Goal: Information Seeking & Learning: Learn about a topic

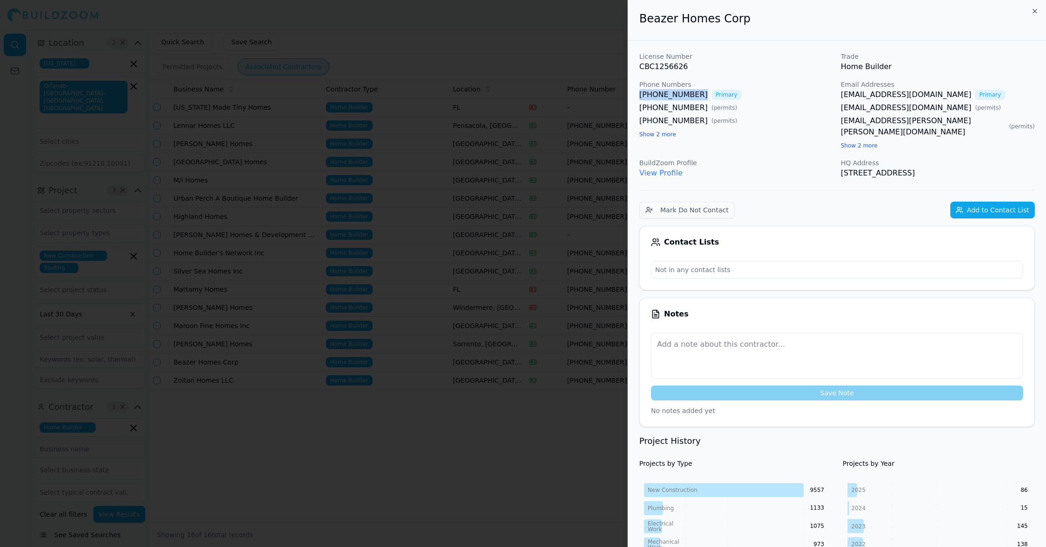
scroll to position [8, 0]
click at [530, 104] on div at bounding box center [523, 273] width 1046 height 547
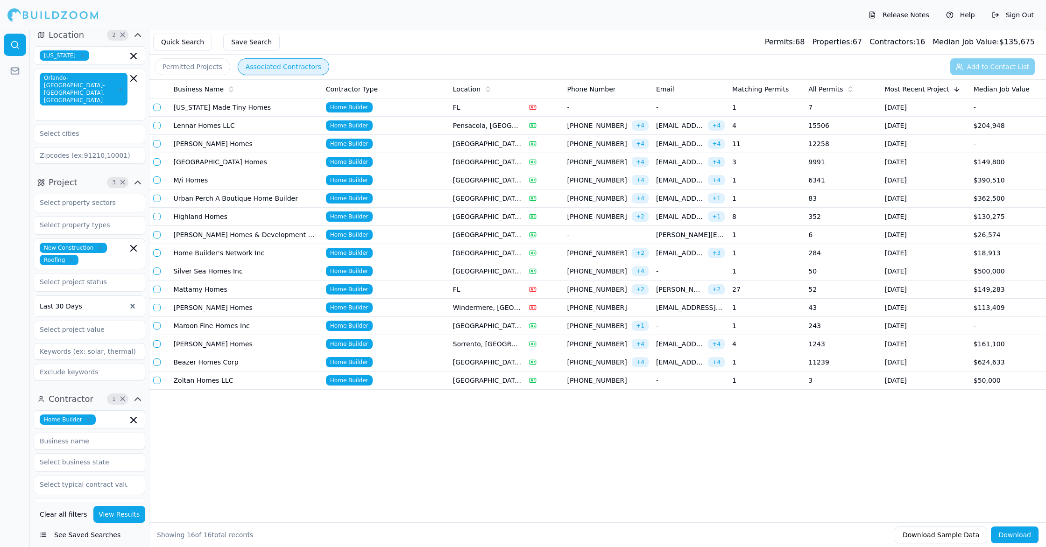
scroll to position [0, 0]
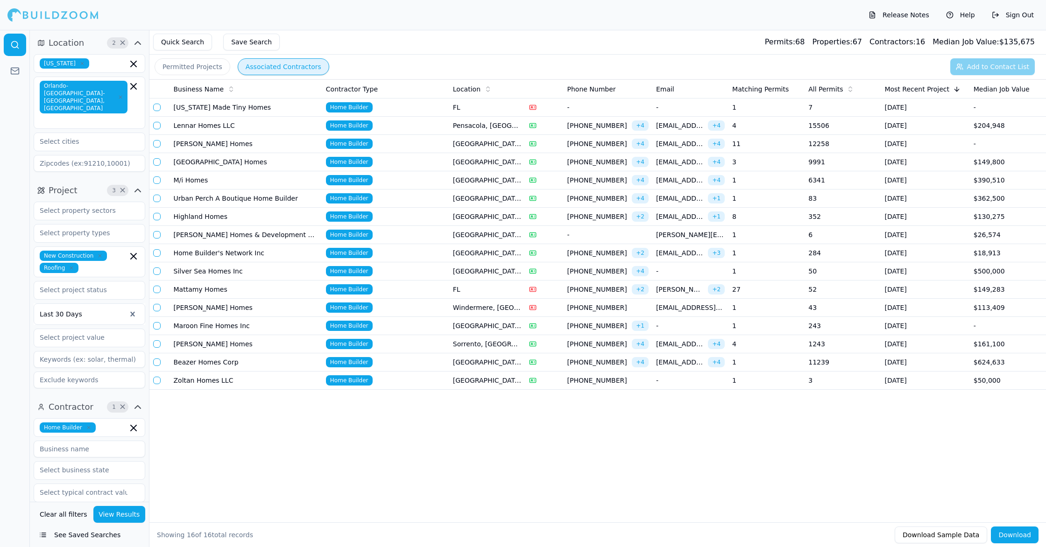
click at [112, 110] on div "Orlando-[GEOGRAPHIC_DATA]-[GEOGRAPHIC_DATA], [GEOGRAPHIC_DATA]" at bounding box center [90, 103] width 112 height 52
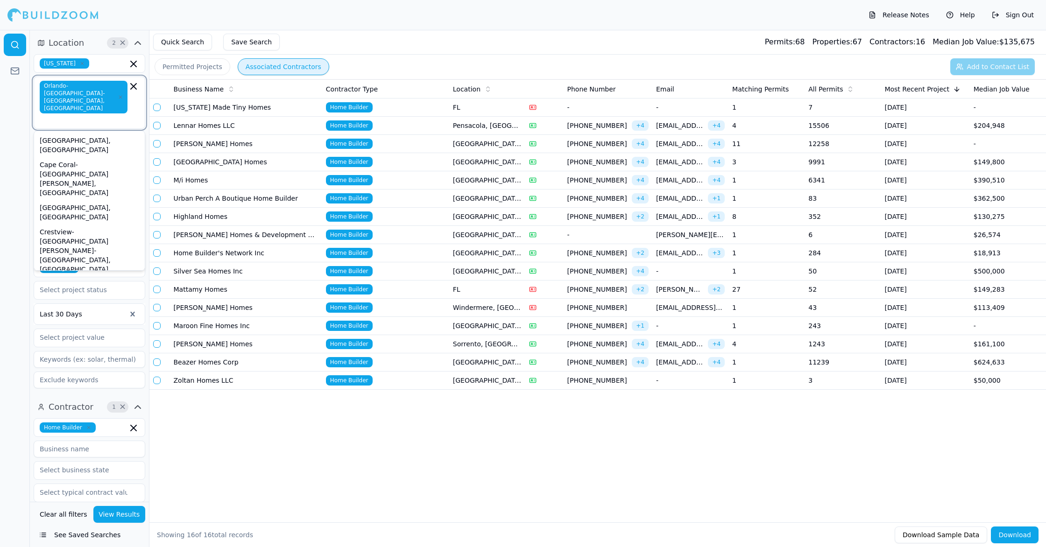
click at [108, 277] on div "Deltona-[GEOGRAPHIC_DATA]-[GEOGRAPHIC_DATA], [GEOGRAPHIC_DATA]" at bounding box center [89, 294] width 107 height 34
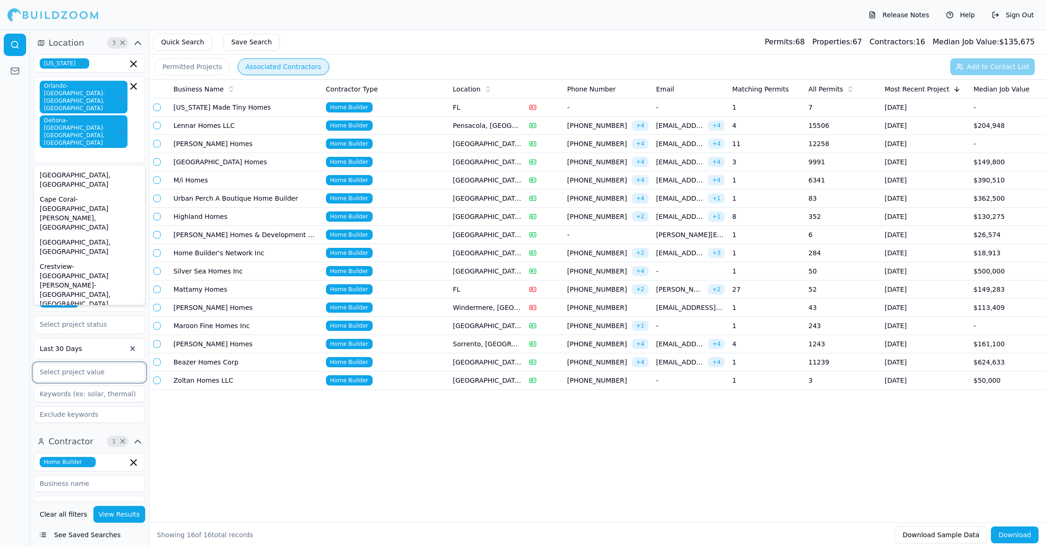
click at [107, 364] on input "text" at bounding box center [83, 372] width 99 height 17
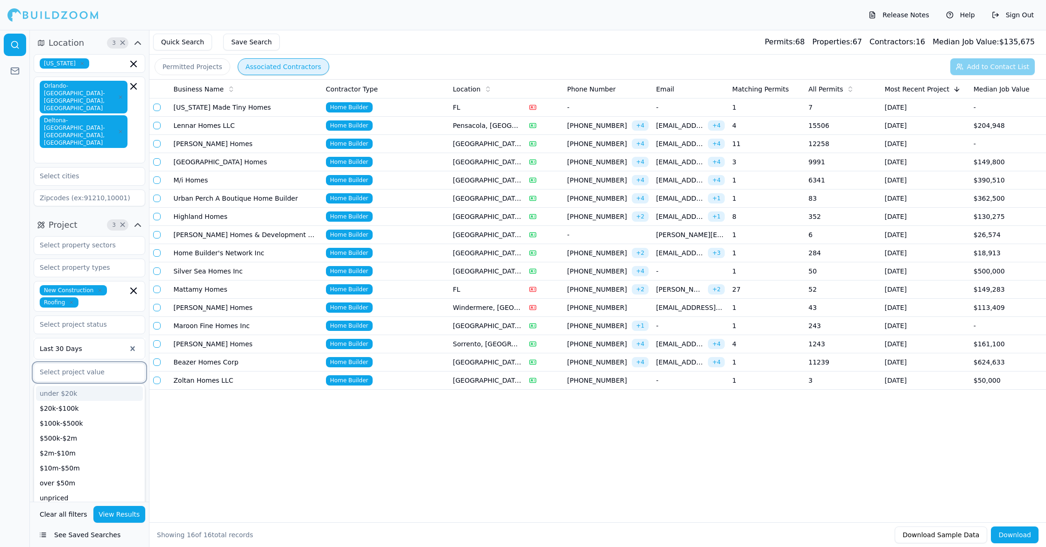
click at [107, 364] on input "text" at bounding box center [83, 372] width 99 height 17
click at [119, 519] on button "View Results" at bounding box center [119, 514] width 52 height 17
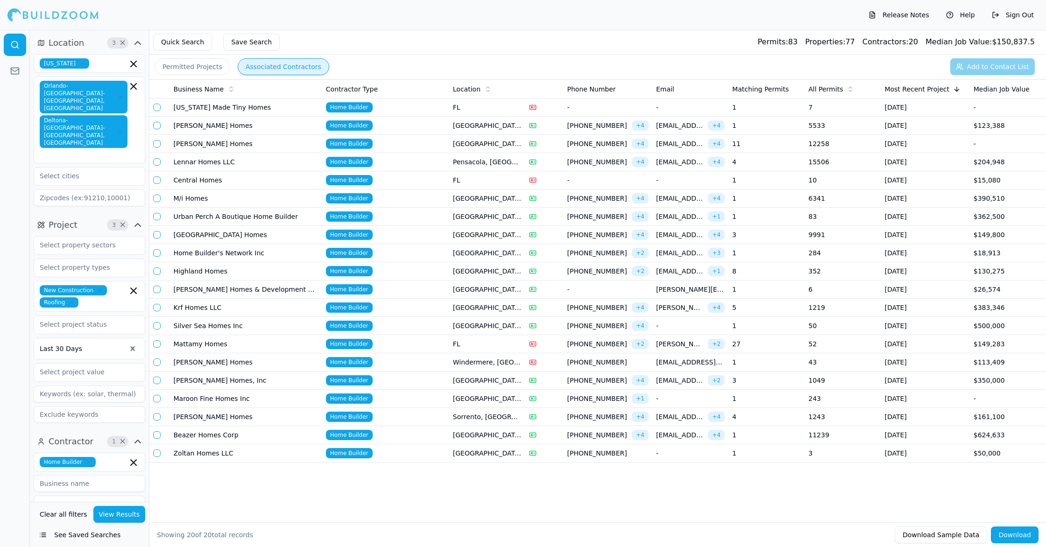
click at [764, 128] on td "1" at bounding box center [767, 126] width 76 height 18
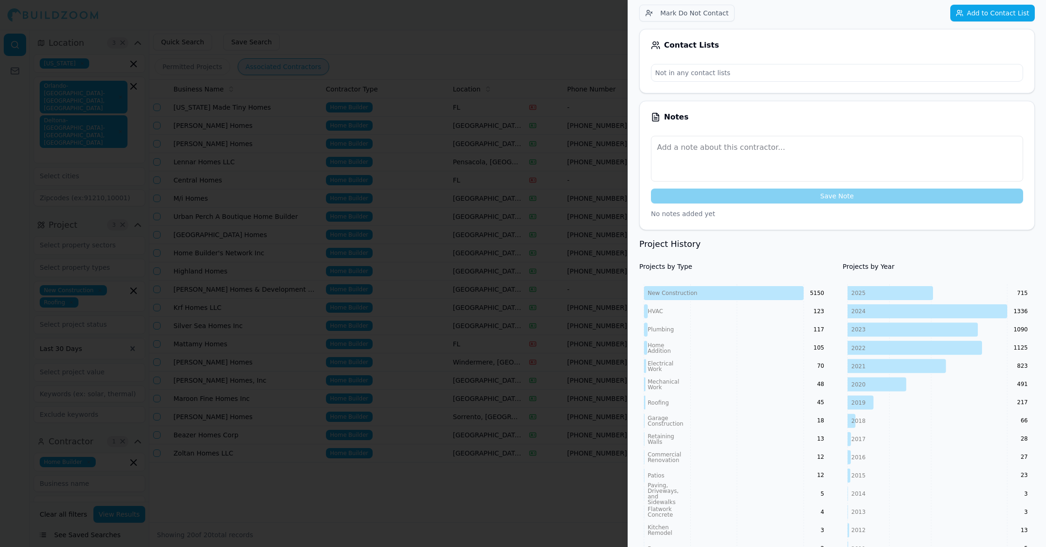
scroll to position [185, 0]
click at [568, 56] on div at bounding box center [523, 273] width 1046 height 547
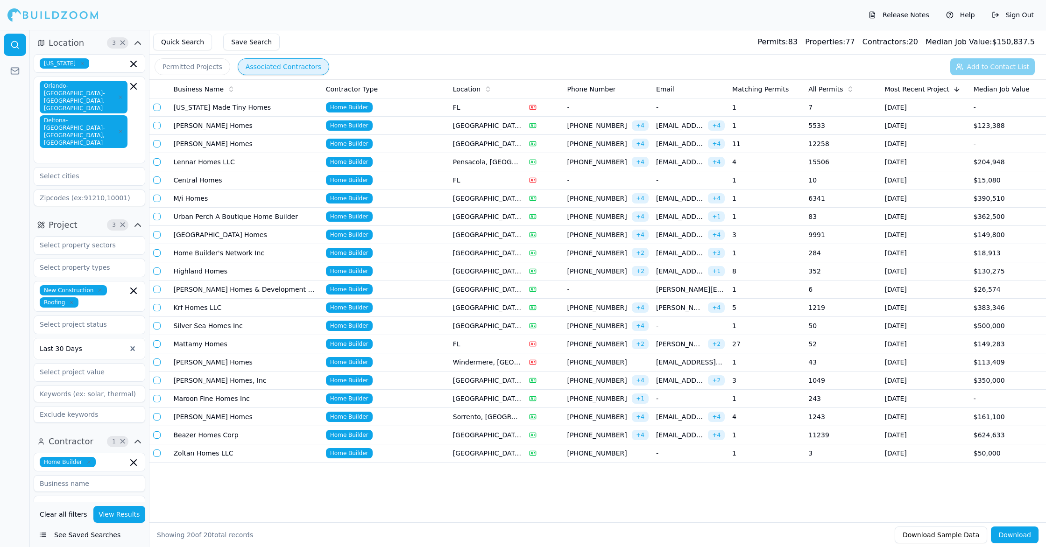
click at [781, 199] on td "1" at bounding box center [767, 199] width 76 height 18
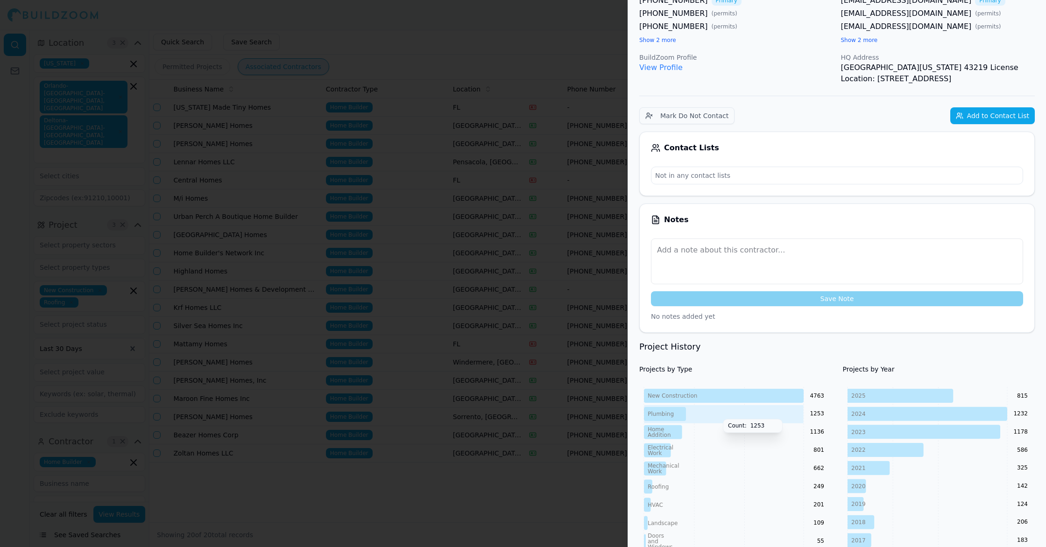
scroll to position [0, 0]
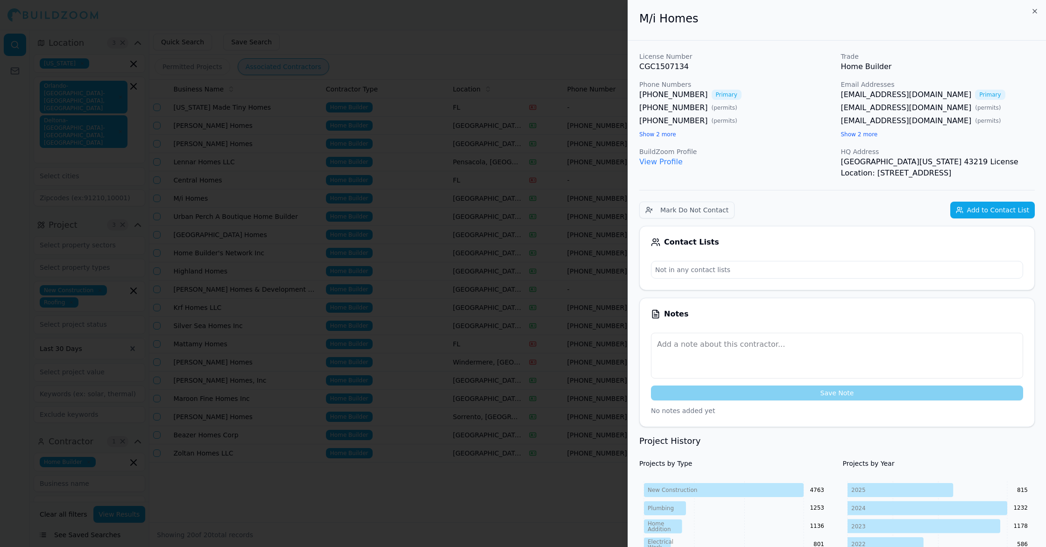
click at [674, 164] on link "View Profile" at bounding box center [661, 161] width 43 height 9
click at [666, 132] on button "Show 2 more" at bounding box center [658, 134] width 37 height 7
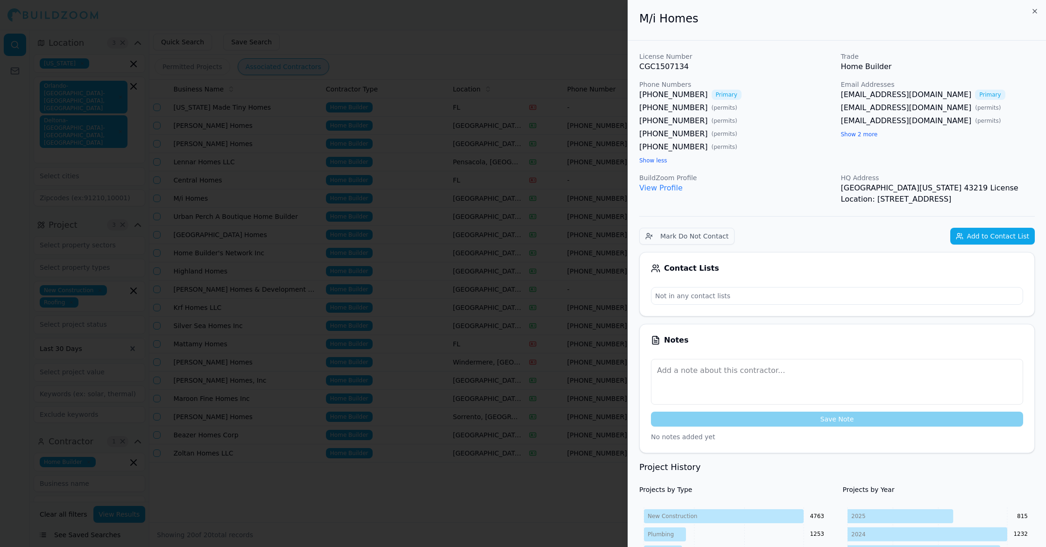
click at [860, 133] on button "Show 2 more" at bounding box center [859, 134] width 37 height 7
click at [572, 32] on div at bounding box center [523, 273] width 1046 height 547
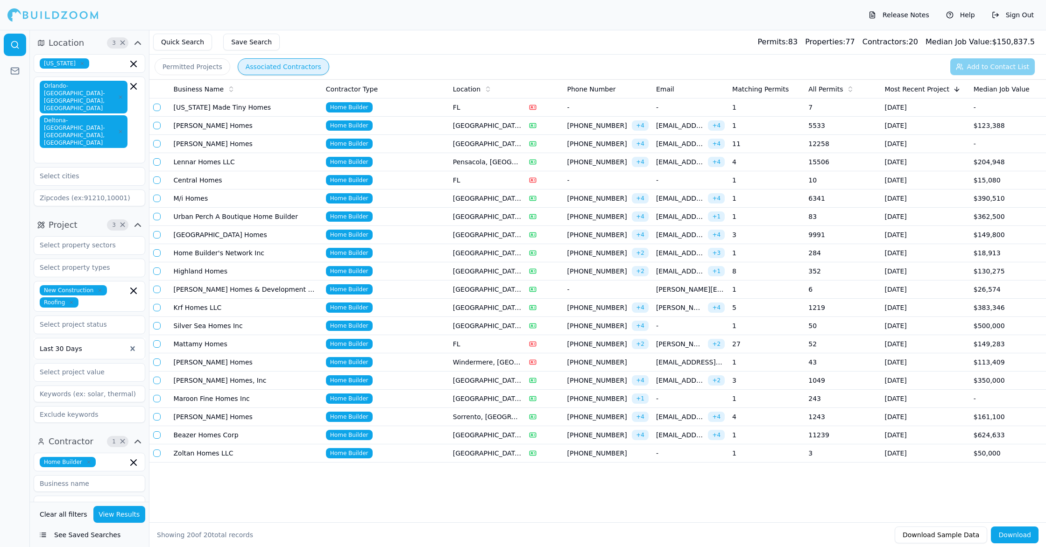
click at [158, 109] on button "button" at bounding box center [156, 107] width 7 height 7
click at [158, 109] on button "button" at bounding box center [156, 106] width 7 height 7
click at [100, 288] on icon "button" at bounding box center [100, 291] width 6 height 6
click at [108, 511] on button "View Results" at bounding box center [119, 514] width 52 height 17
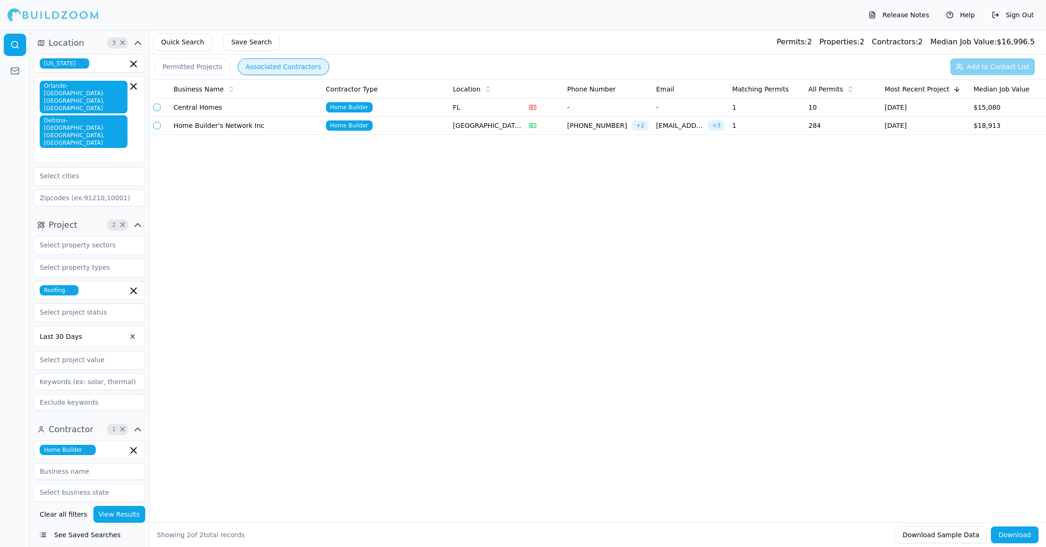
click at [290, 121] on td "Home Builder's Network Inc" at bounding box center [246, 126] width 152 height 18
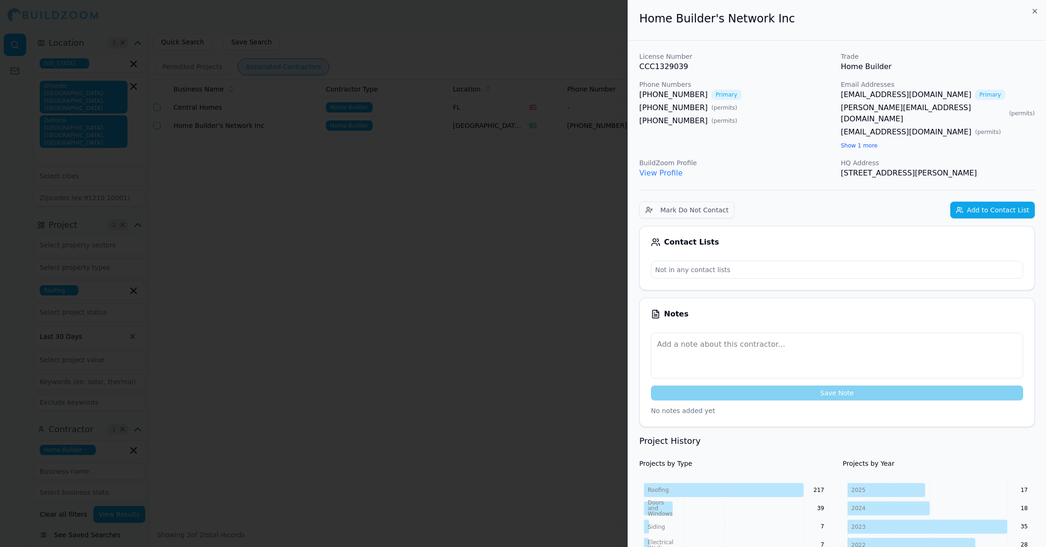
click at [871, 142] on button "Show 1 more" at bounding box center [859, 145] width 37 height 7
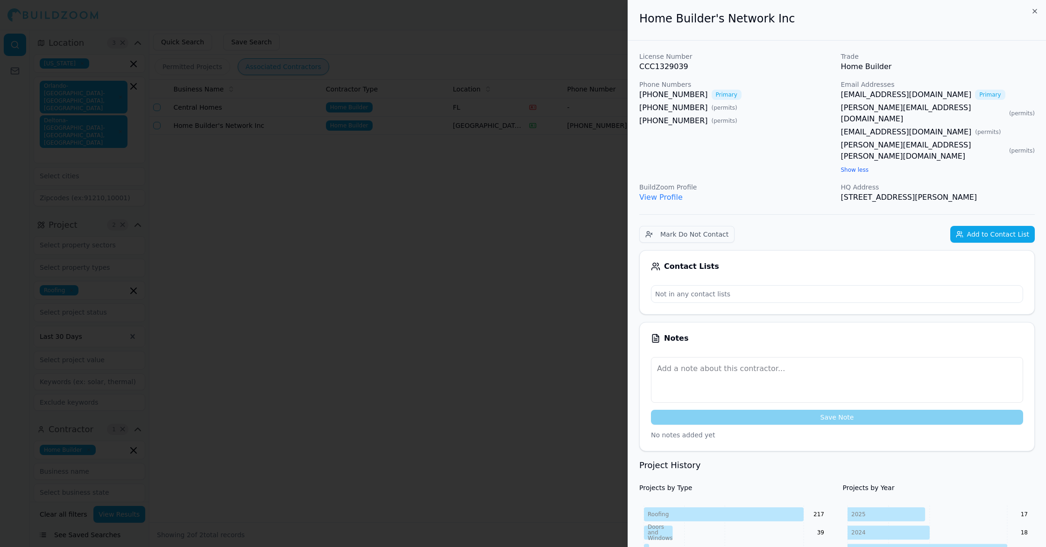
click at [400, 306] on div at bounding box center [523, 273] width 1046 height 547
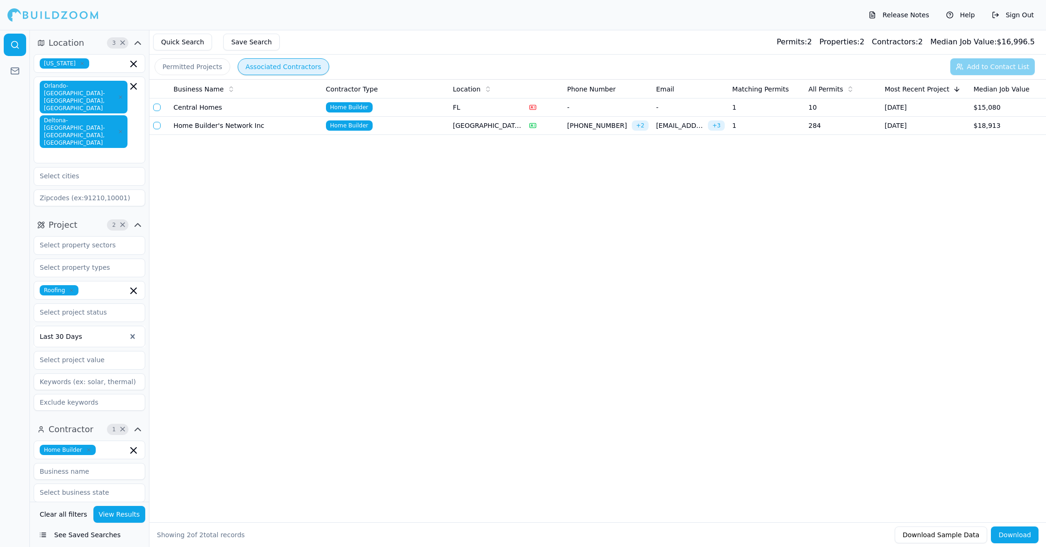
click at [608, 100] on td "-" at bounding box center [608, 108] width 89 height 18
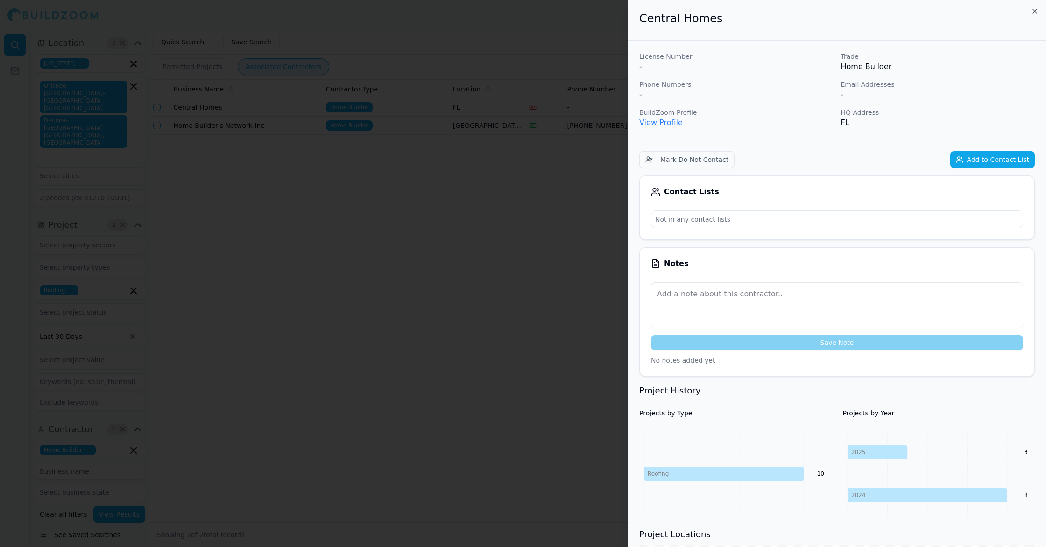
click at [345, 346] on div at bounding box center [523, 273] width 1046 height 547
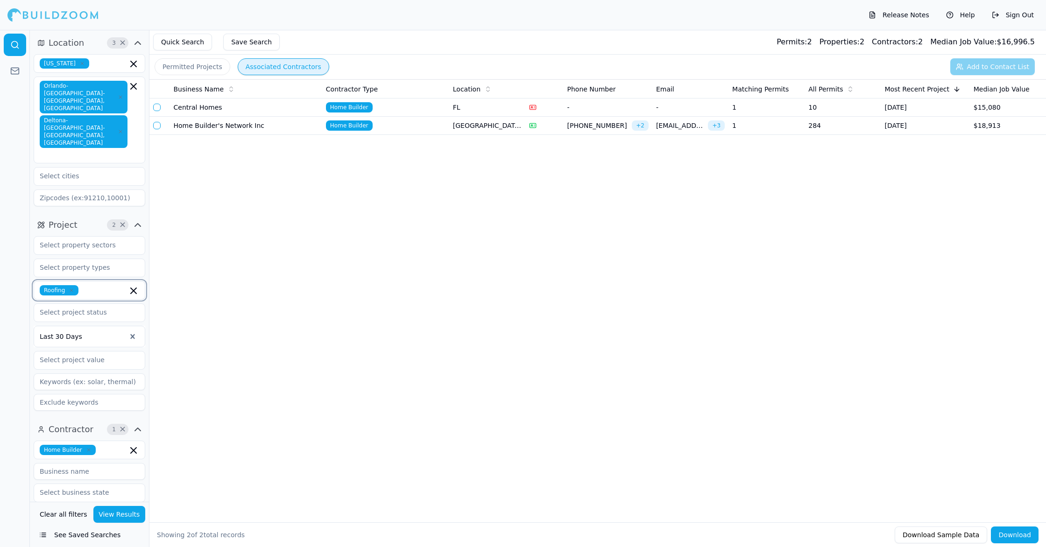
click at [134, 288] on icon "button" at bounding box center [134, 291] width 6 height 6
click at [83, 397] on div "New Construction" at bounding box center [89, 404] width 107 height 15
click at [116, 517] on button "View Results" at bounding box center [119, 514] width 52 height 17
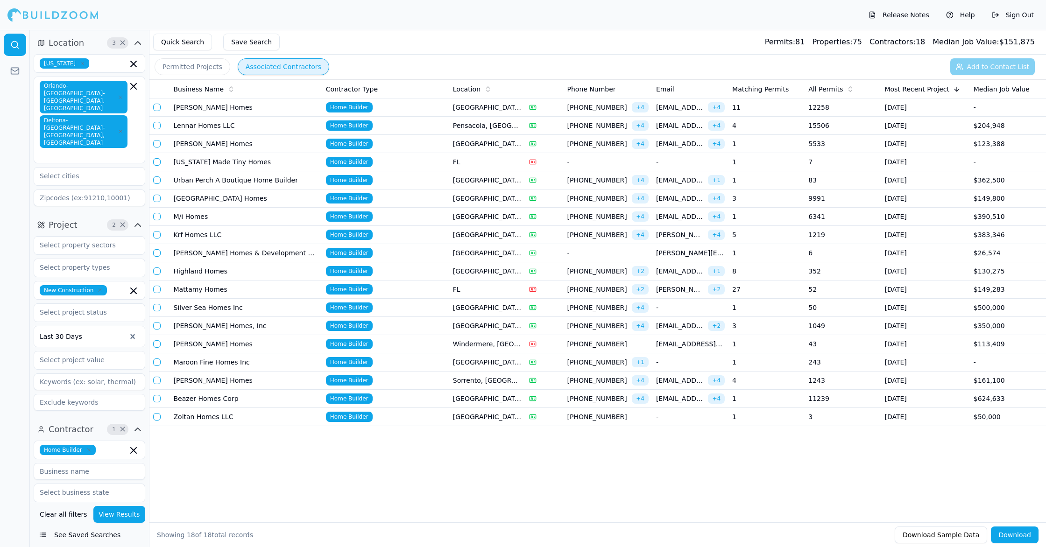
click at [779, 112] on td "11" at bounding box center [767, 108] width 76 height 18
click at [608, 399] on span "[PHONE_NUMBER]" at bounding box center [598, 398] width 61 height 9
click at [918, 252] on td "[DATE]" at bounding box center [925, 253] width 89 height 18
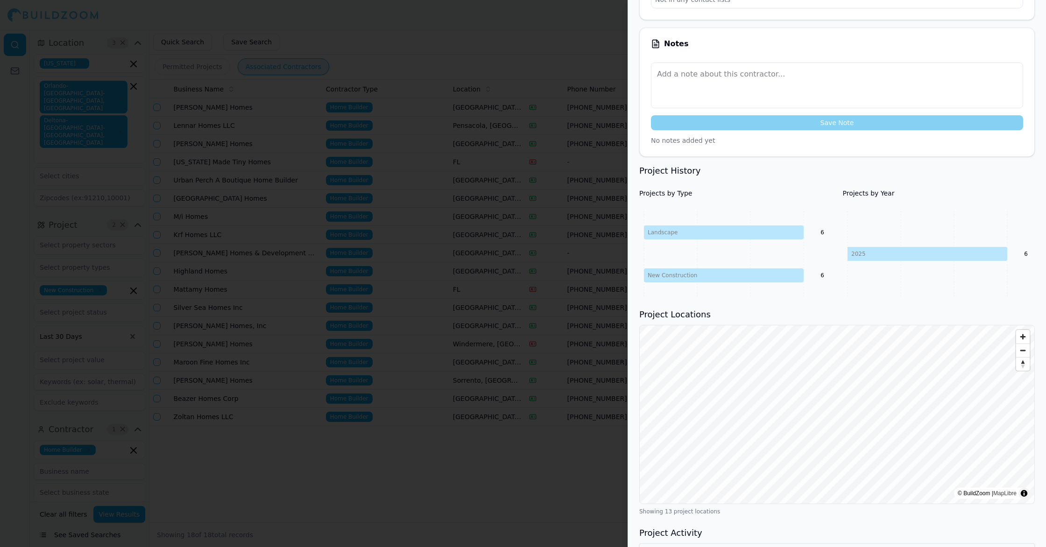
scroll to position [232, 0]
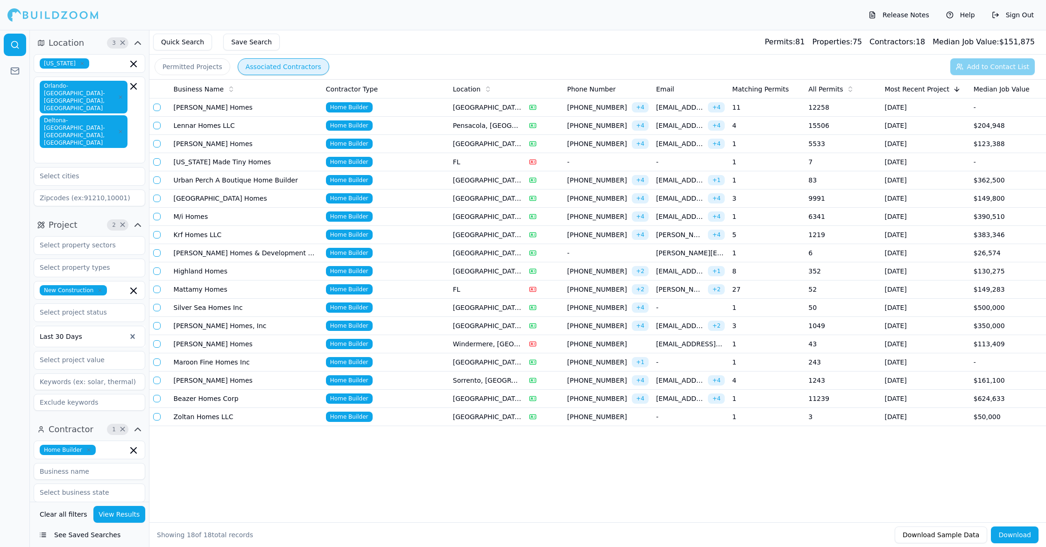
click at [487, 201] on td "[GEOGRAPHIC_DATA], [GEOGRAPHIC_DATA]" at bounding box center [487, 199] width 76 height 18
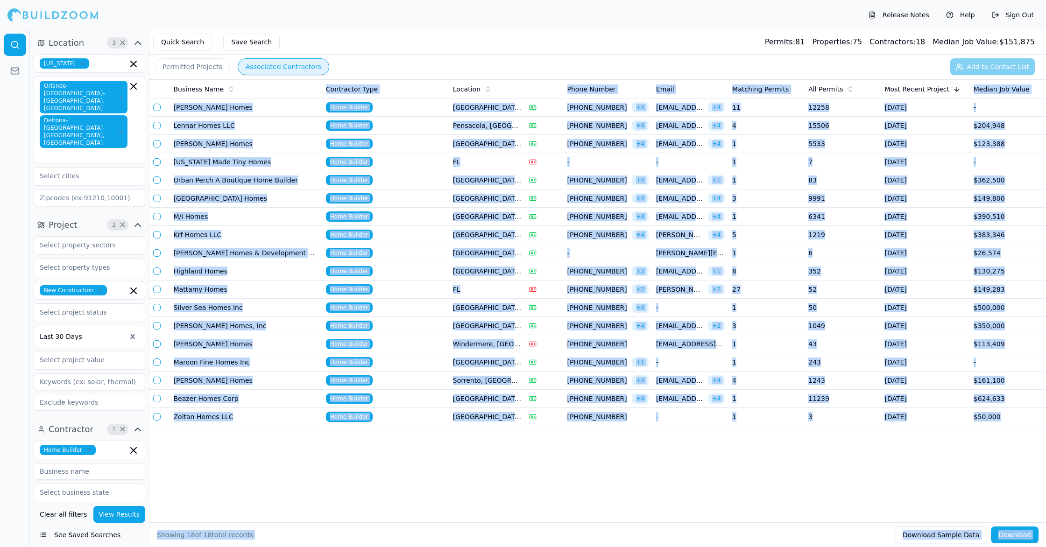
click at [313, 492] on div "Business Name Contractor Type Location Phone Number Email Matching Permits All …" at bounding box center [597, 285] width 897 height 413
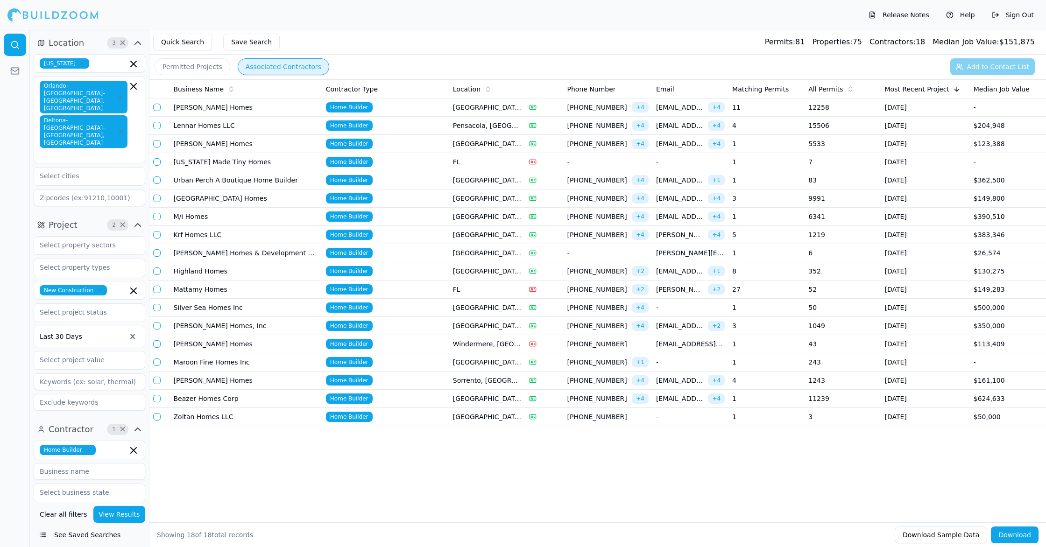
click at [489, 343] on td "Windermere, [GEOGRAPHIC_DATA]" at bounding box center [487, 344] width 76 height 18
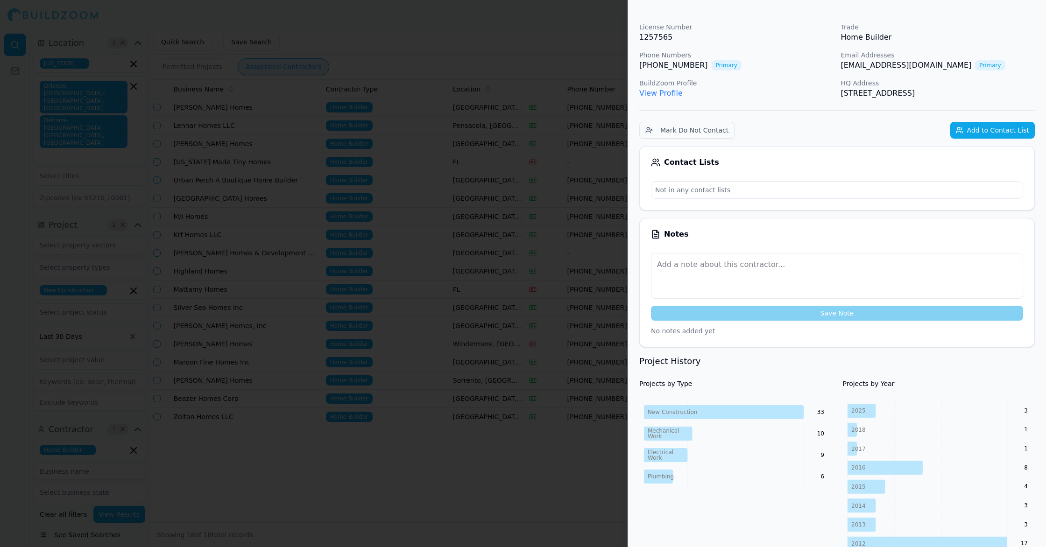
scroll to position [0, 0]
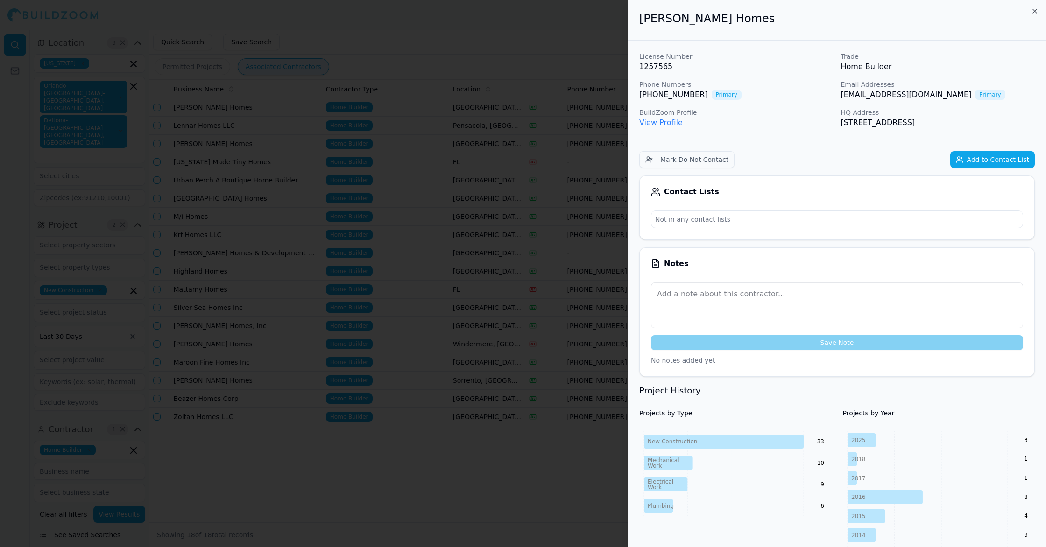
click at [515, 523] on div at bounding box center [523, 273] width 1046 height 547
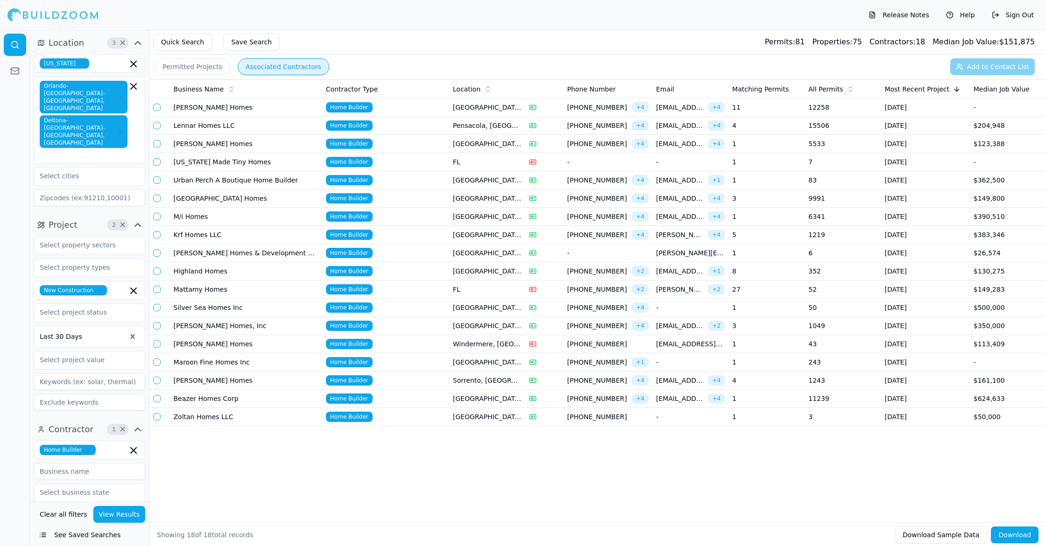
click at [225, 413] on td "Zoltan Homes LLC" at bounding box center [246, 417] width 152 height 18
click at [236, 306] on td "Silver Sea Homes Inc" at bounding box center [246, 308] width 152 height 18
click at [227, 401] on td "Beazer Homes Corp" at bounding box center [246, 399] width 152 height 18
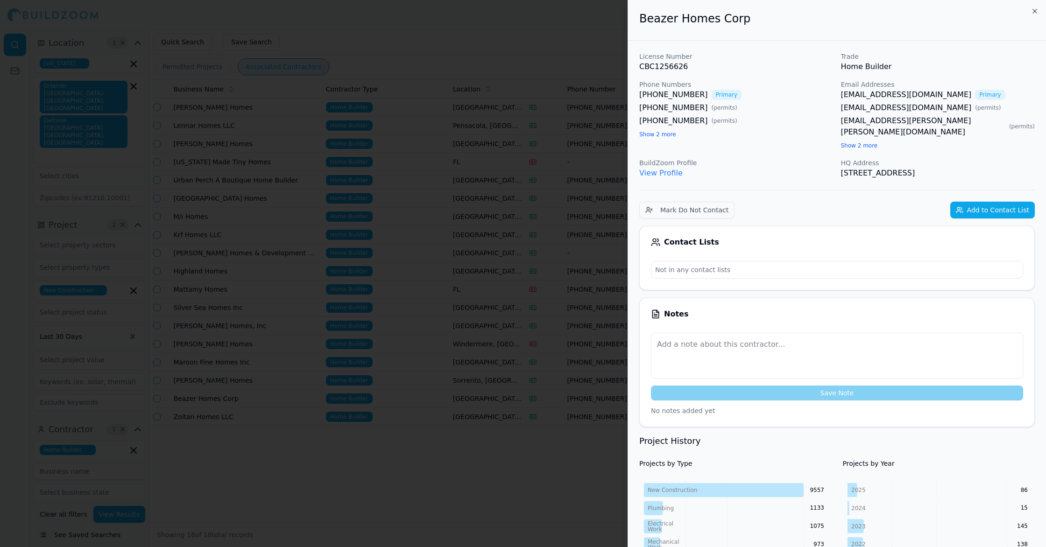
click at [660, 393] on div "Save Note" at bounding box center [837, 367] width 372 height 68
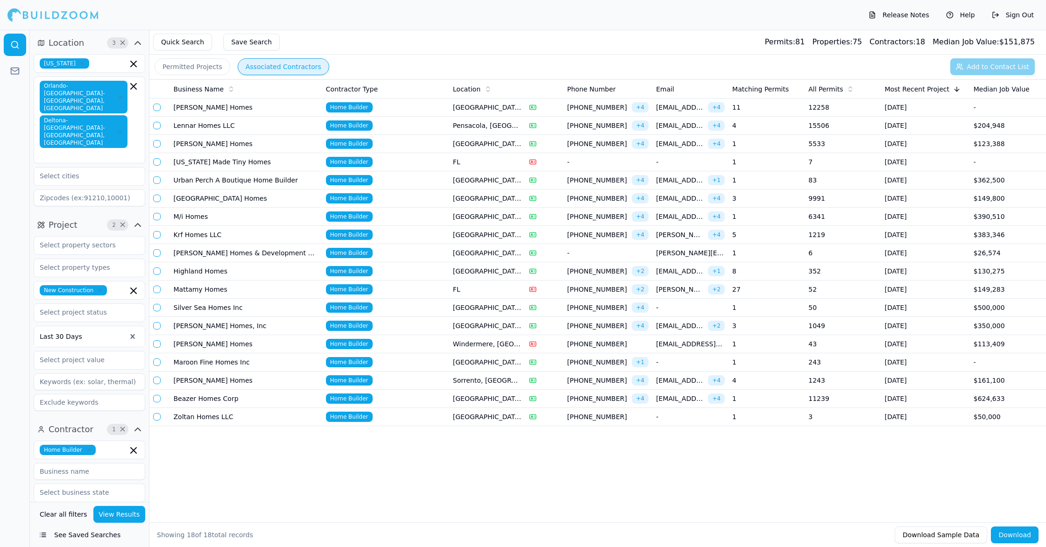
click at [201, 240] on td "Krf Homes LLC" at bounding box center [246, 235] width 152 height 18
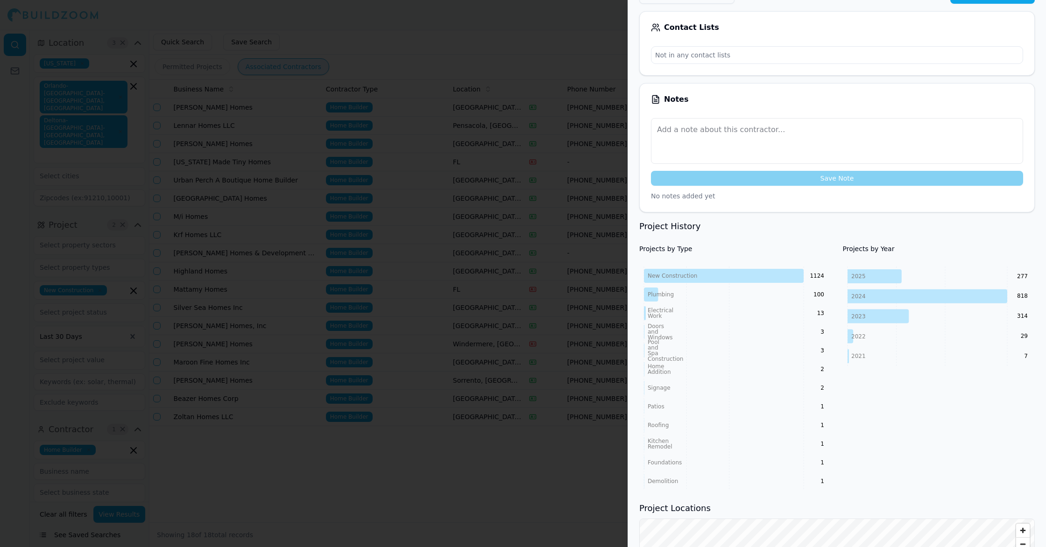
scroll to position [250, 0]
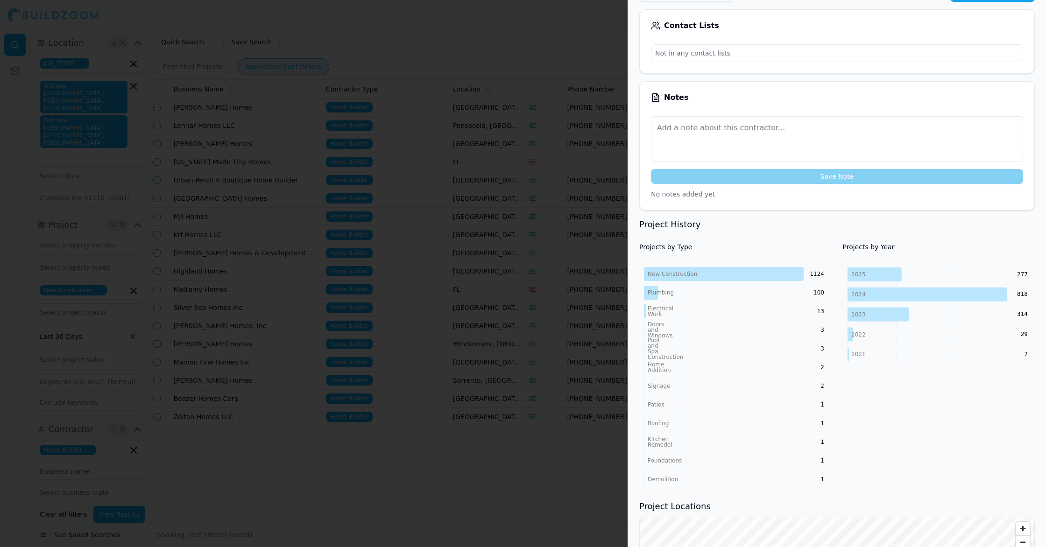
click at [352, 485] on div at bounding box center [523, 273] width 1046 height 547
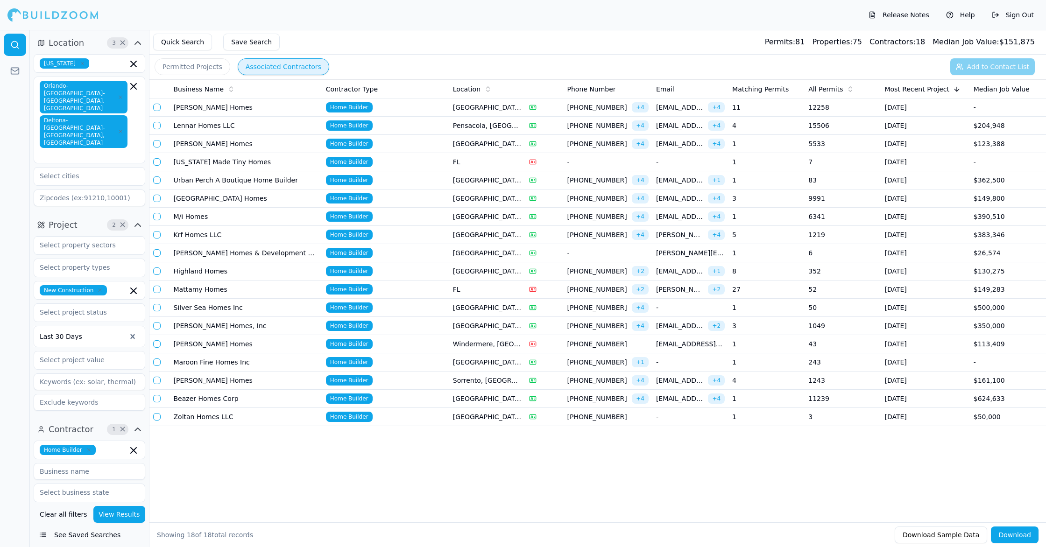
click at [686, 184] on span "[EMAIL_ADDRESS][DOMAIN_NAME]" at bounding box center [680, 180] width 48 height 9
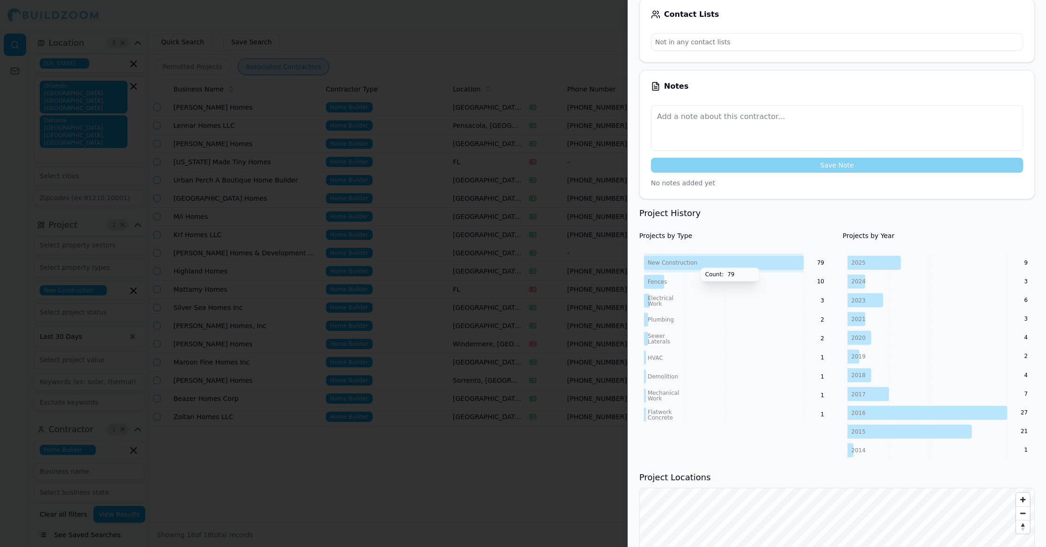
scroll to position [217, 0]
click at [238, 499] on div at bounding box center [523, 273] width 1046 height 547
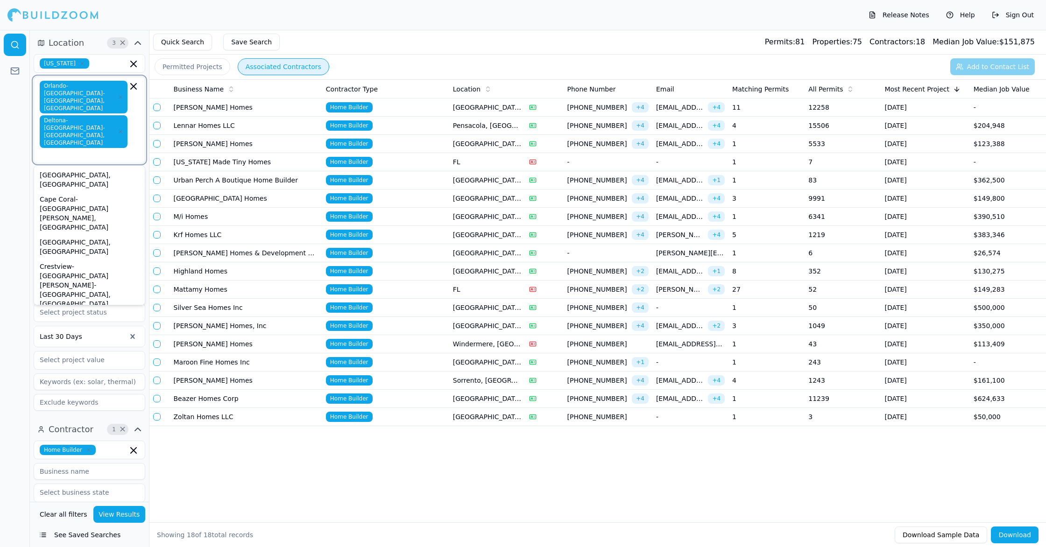
click at [69, 150] on input "text" at bounding box center [85, 154] width 86 height 9
click at [88, 341] on div "Lakeland-[GEOGRAPHIC_DATA], [GEOGRAPHIC_DATA]" at bounding box center [89, 358] width 107 height 34
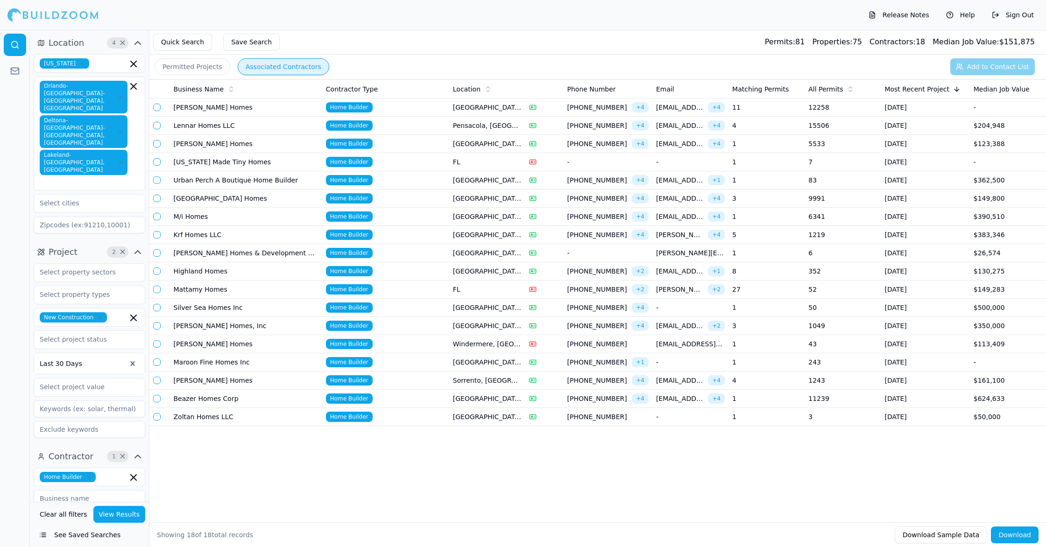
click at [226, 446] on div "Business Name Contractor Type Location Phone Number Email Matching Permits All …" at bounding box center [597, 285] width 897 height 413
click at [82, 195] on input "text" at bounding box center [83, 203] width 99 height 17
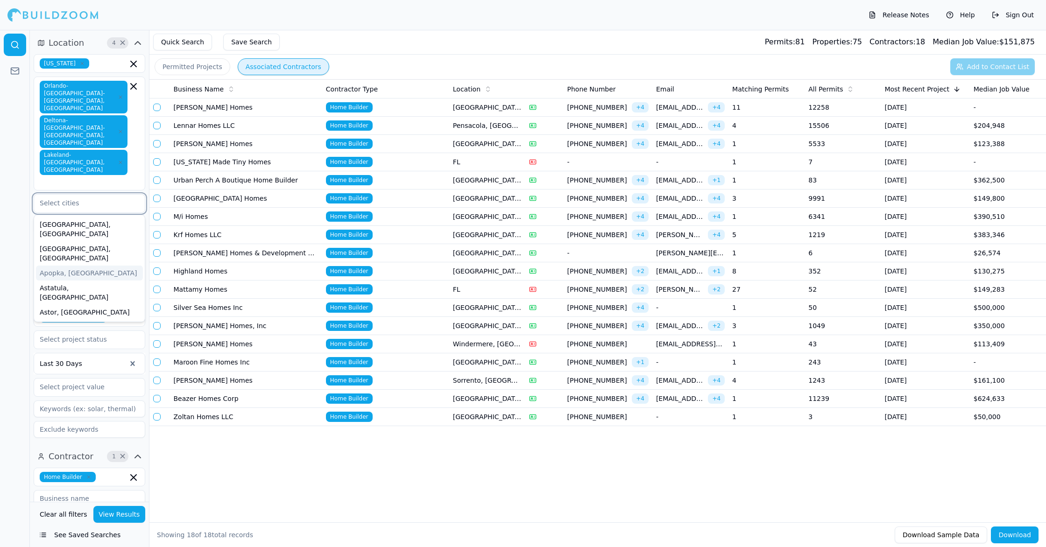
click at [82, 266] on div "Apopka, [GEOGRAPHIC_DATA]" at bounding box center [89, 273] width 107 height 15
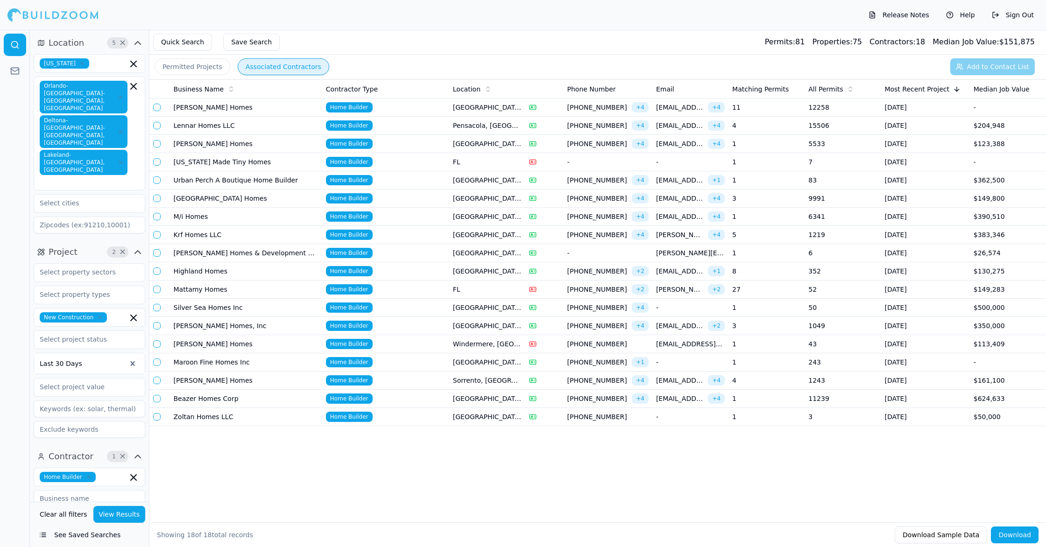
click at [91, 149] on div "[GEOGRAPHIC_DATA]-[GEOGRAPHIC_DATA]-[GEOGRAPHIC_DATA], [GEOGRAPHIC_DATA] [GEOGR…" at bounding box center [90, 134] width 112 height 114
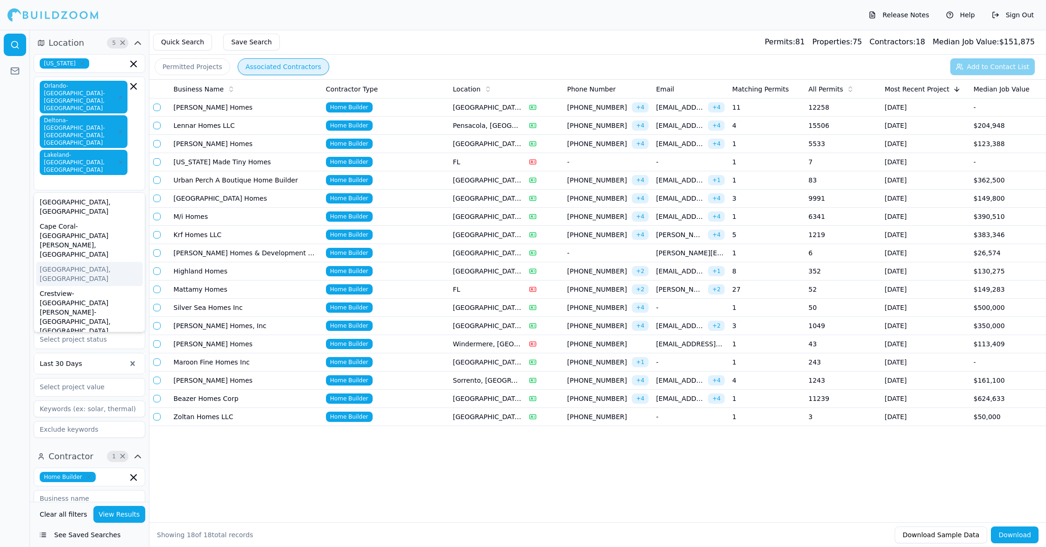
click at [187, 467] on div "Business Name Contractor Type Location Phone Number Email Matching Permits All …" at bounding box center [597, 285] width 897 height 413
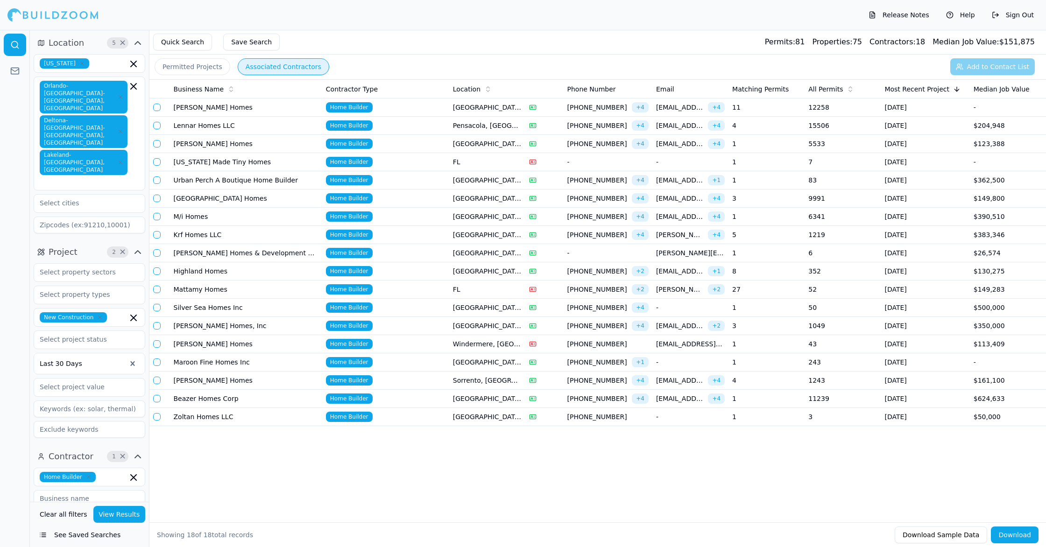
click at [121, 308] on div "New Construction" at bounding box center [90, 317] width 112 height 19
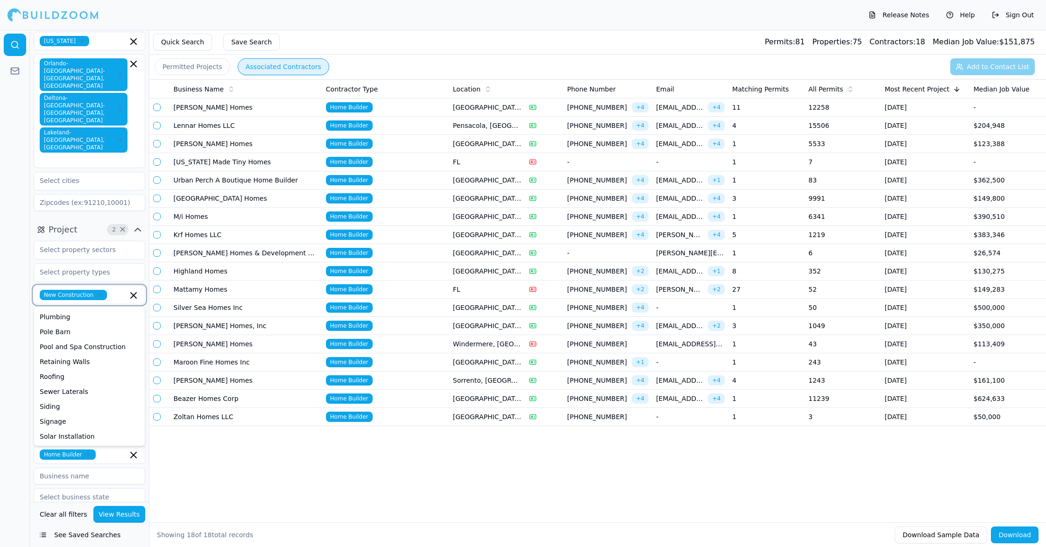
scroll to position [27, 0]
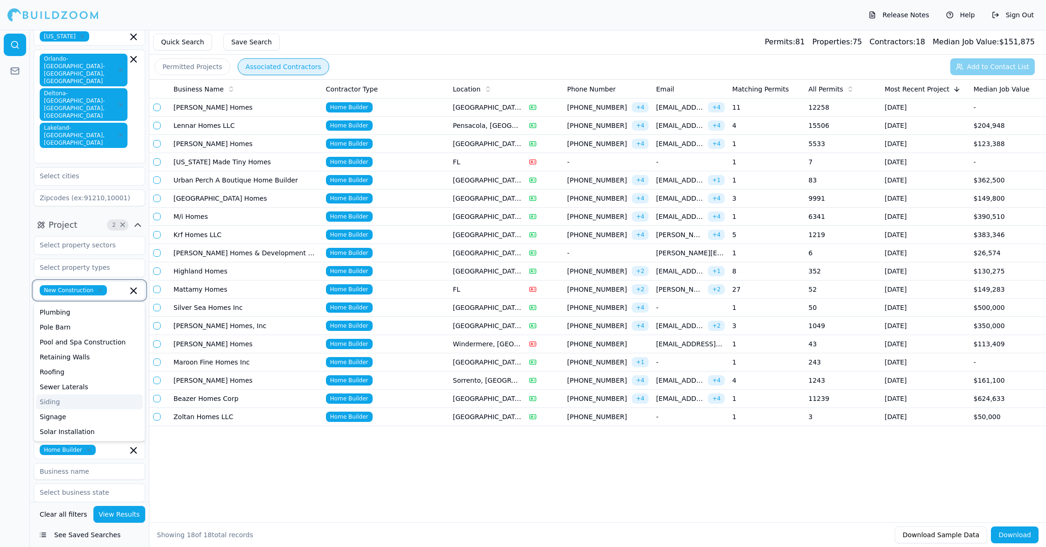
click at [61, 395] on div "Siding" at bounding box center [89, 402] width 107 height 15
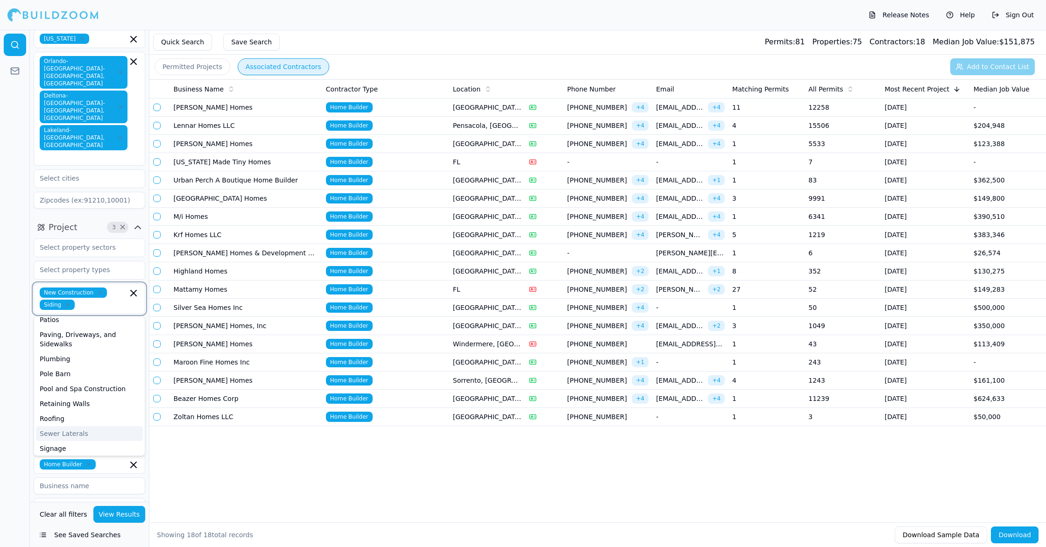
scroll to position [301, 0]
click at [49, 416] on div "Roofing" at bounding box center [89, 423] width 107 height 15
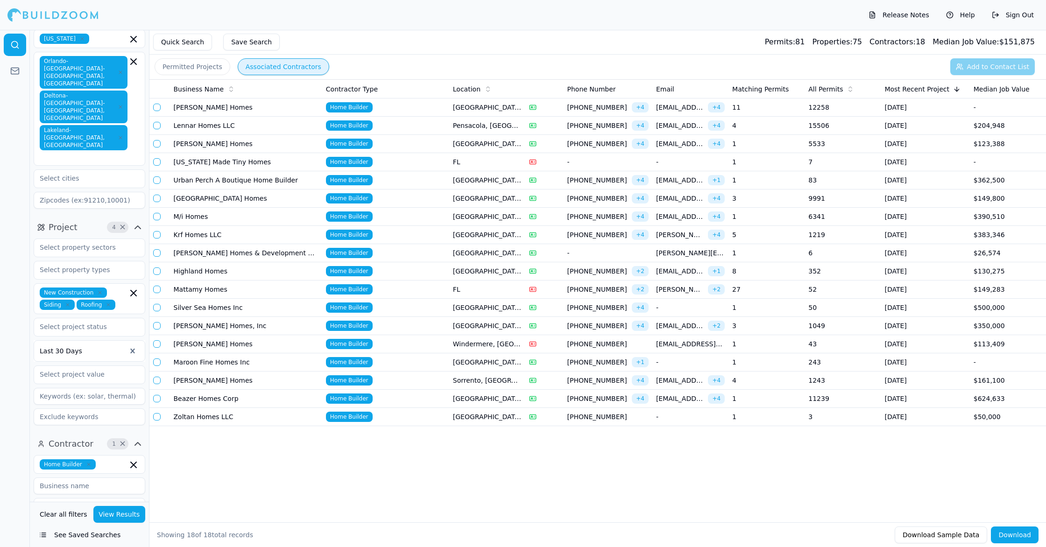
click at [121, 511] on button "View Results" at bounding box center [119, 514] width 52 height 17
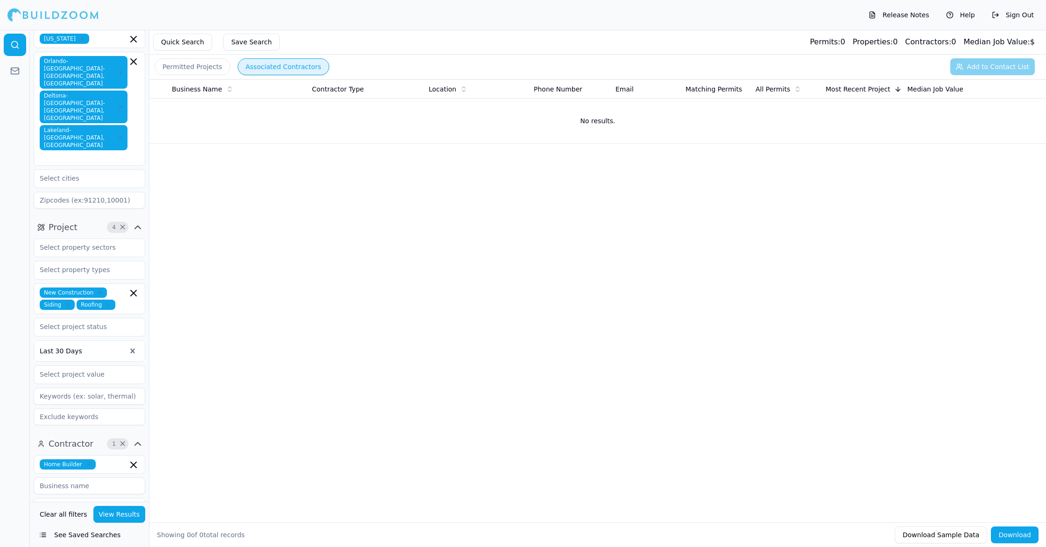
click at [70, 302] on icon "button" at bounding box center [68, 305] width 6 height 6
click at [116, 512] on button "View Results" at bounding box center [119, 514] width 52 height 17
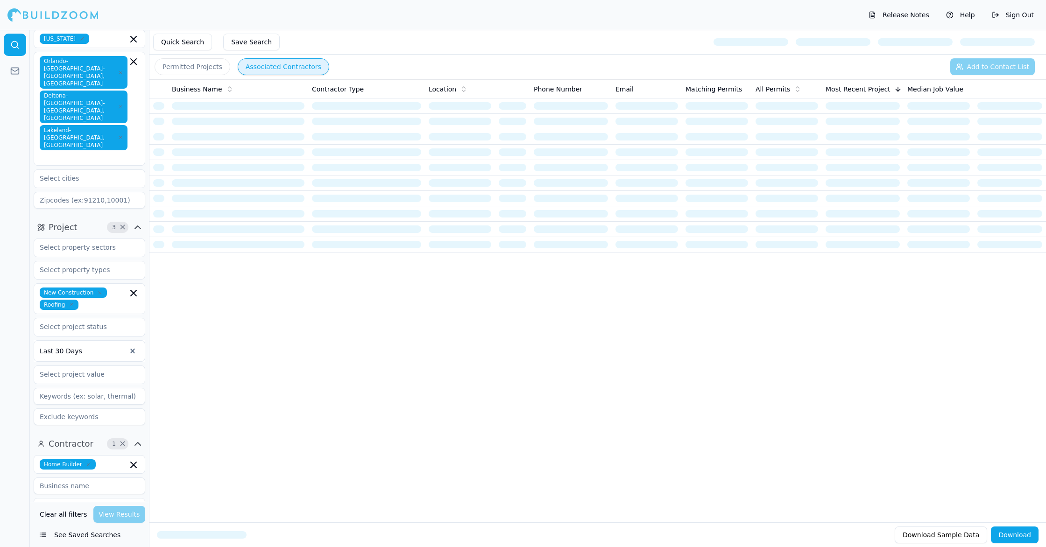
click at [209, 295] on div "Business Name Contractor Type Location Phone Number Email Matching Permits All …" at bounding box center [597, 285] width 897 height 413
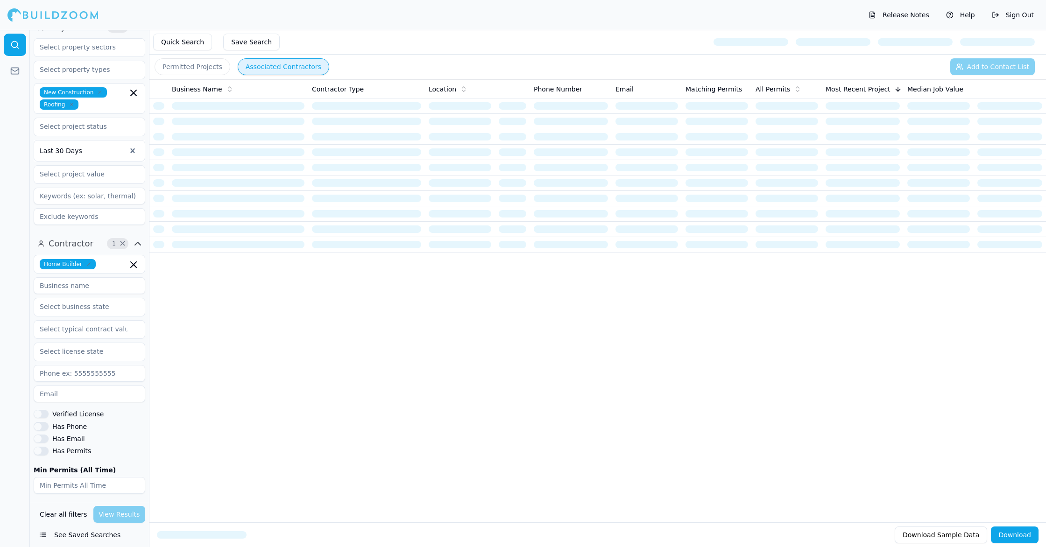
scroll to position [237, 0]
